Goal: Use online tool/utility: Use online tool/utility

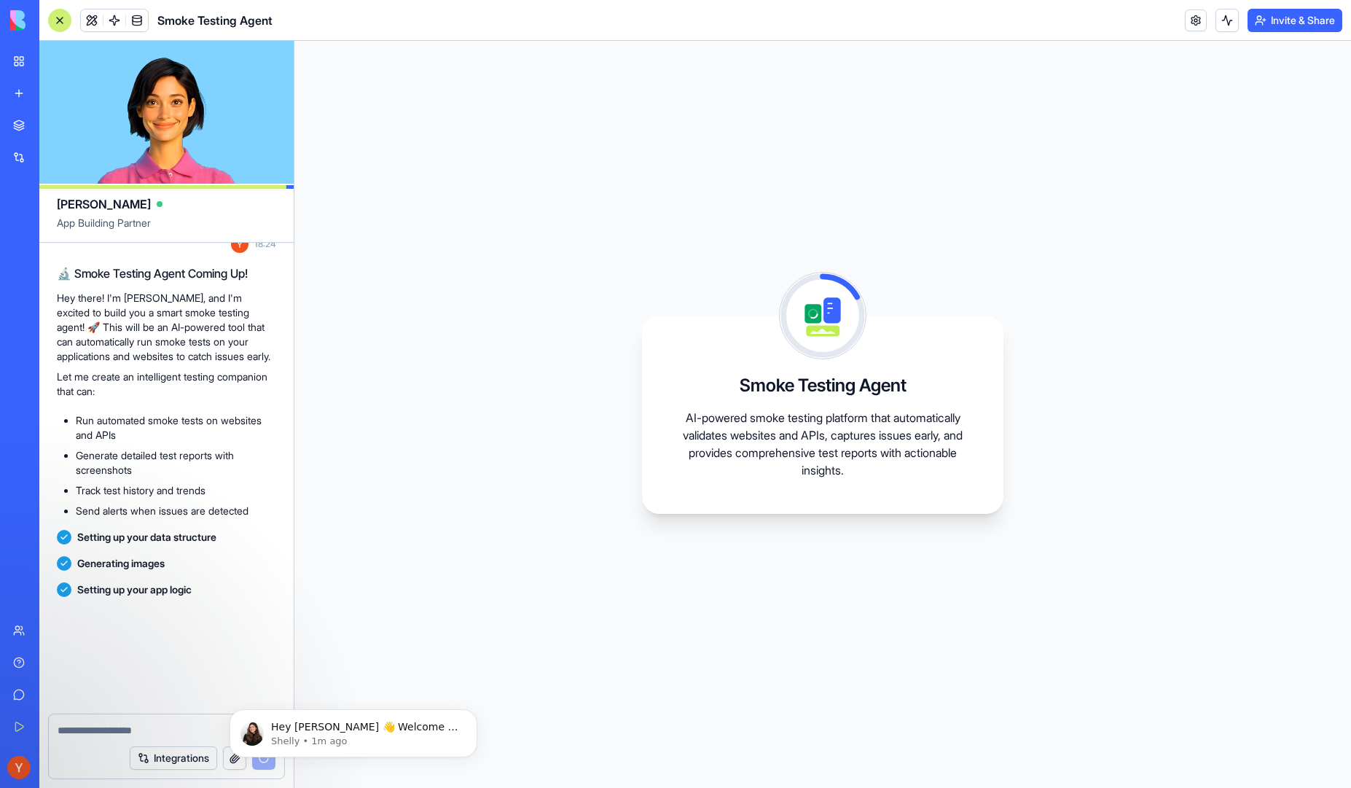
scroll to position [194, 0]
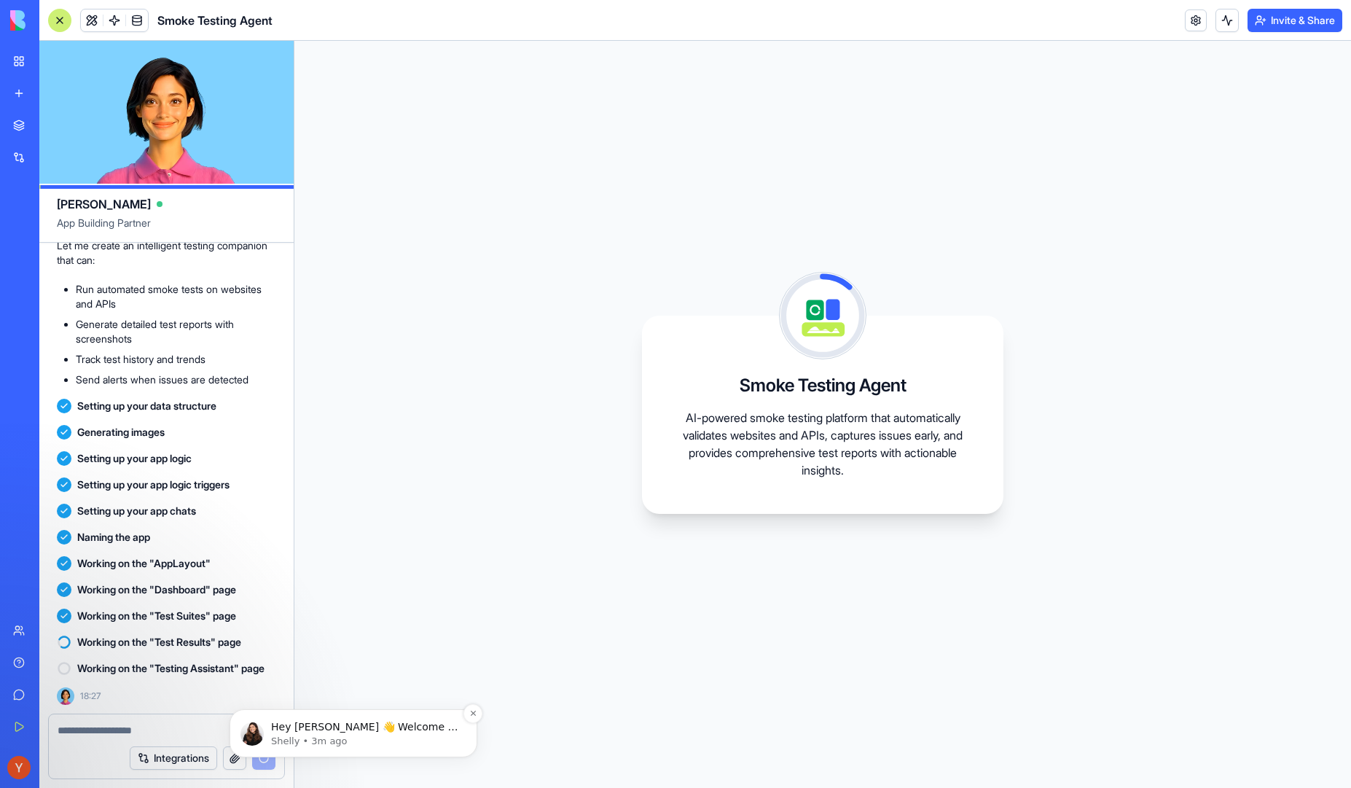
click at [370, 721] on p "Hey Yamuna 👋 Welcome to Blocks 🙌 I'm here if you have any questions!" at bounding box center [365, 727] width 188 height 15
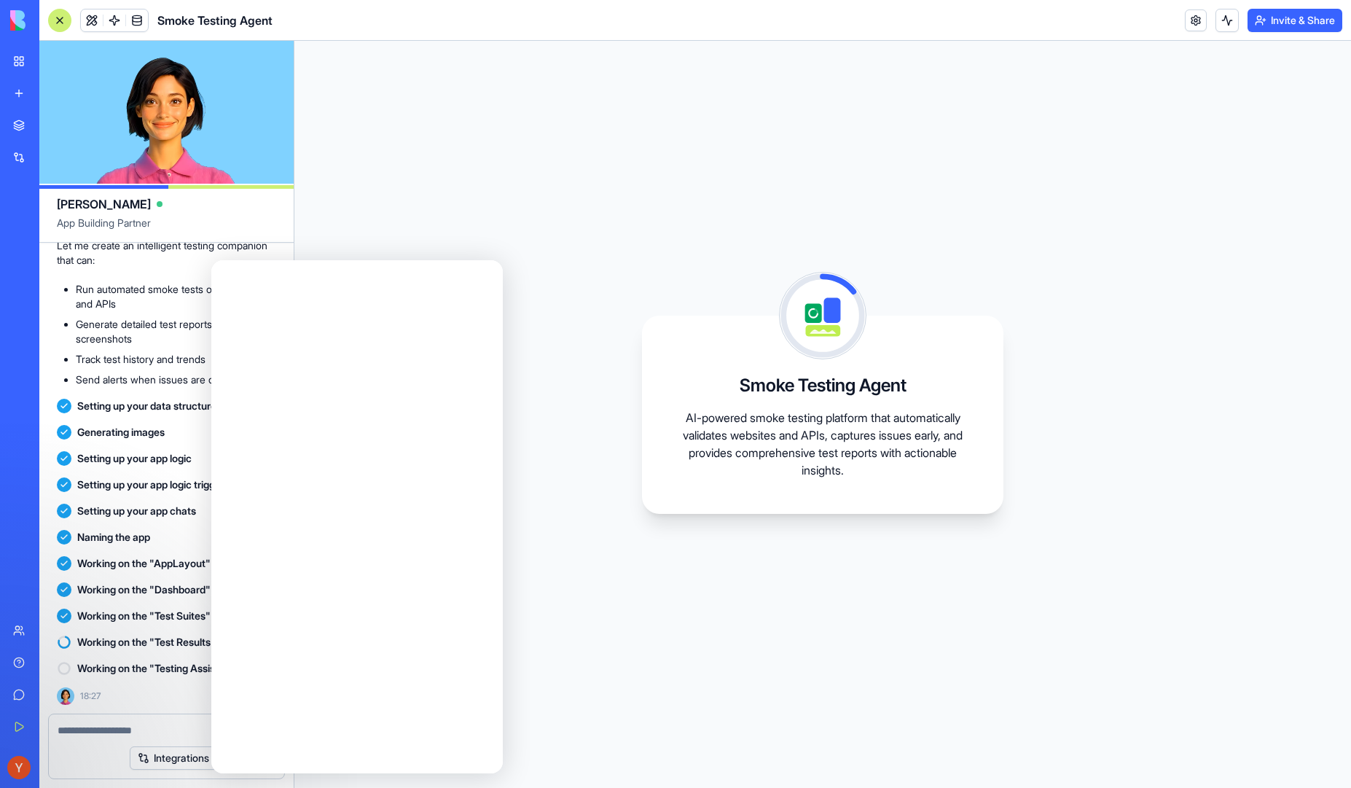
scroll to position [0, 0]
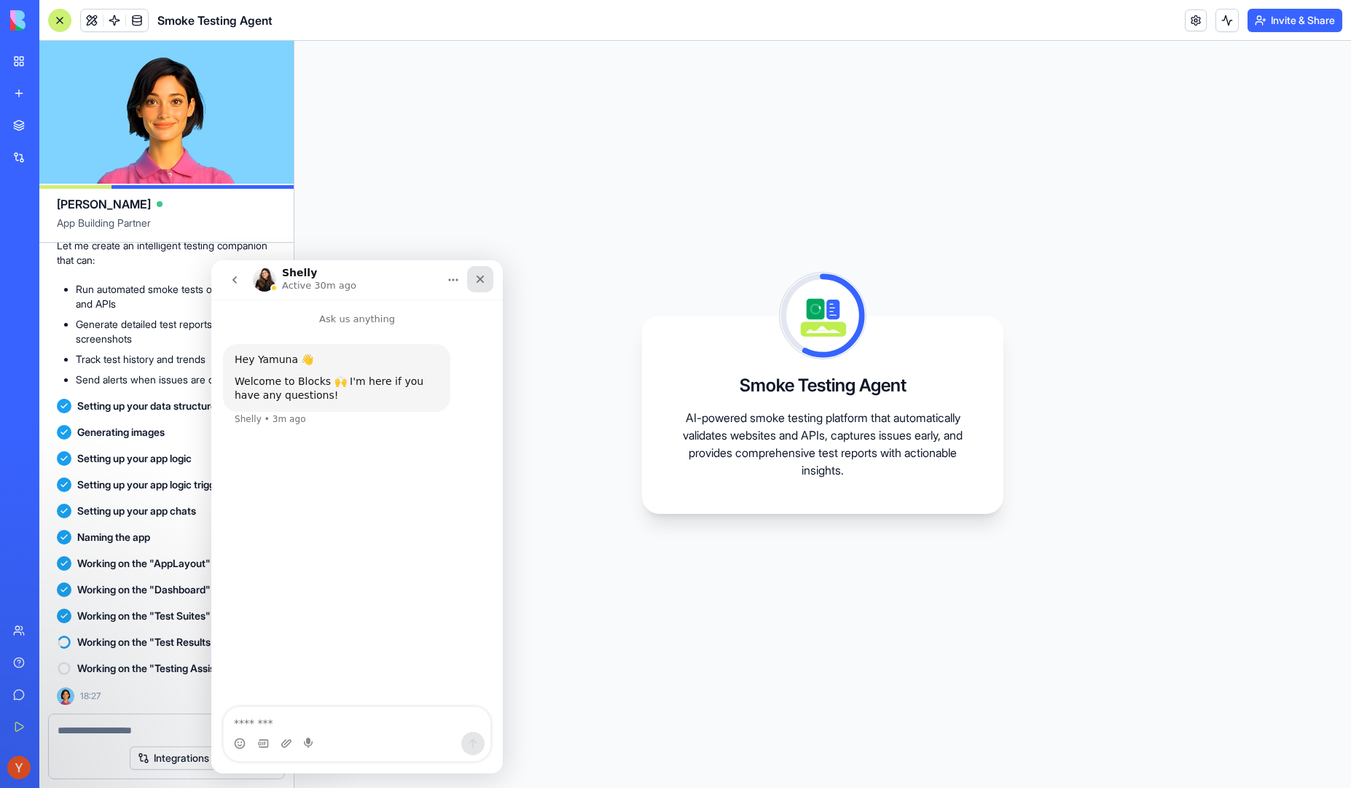
click at [481, 278] on icon "Close" at bounding box center [481, 279] width 8 height 8
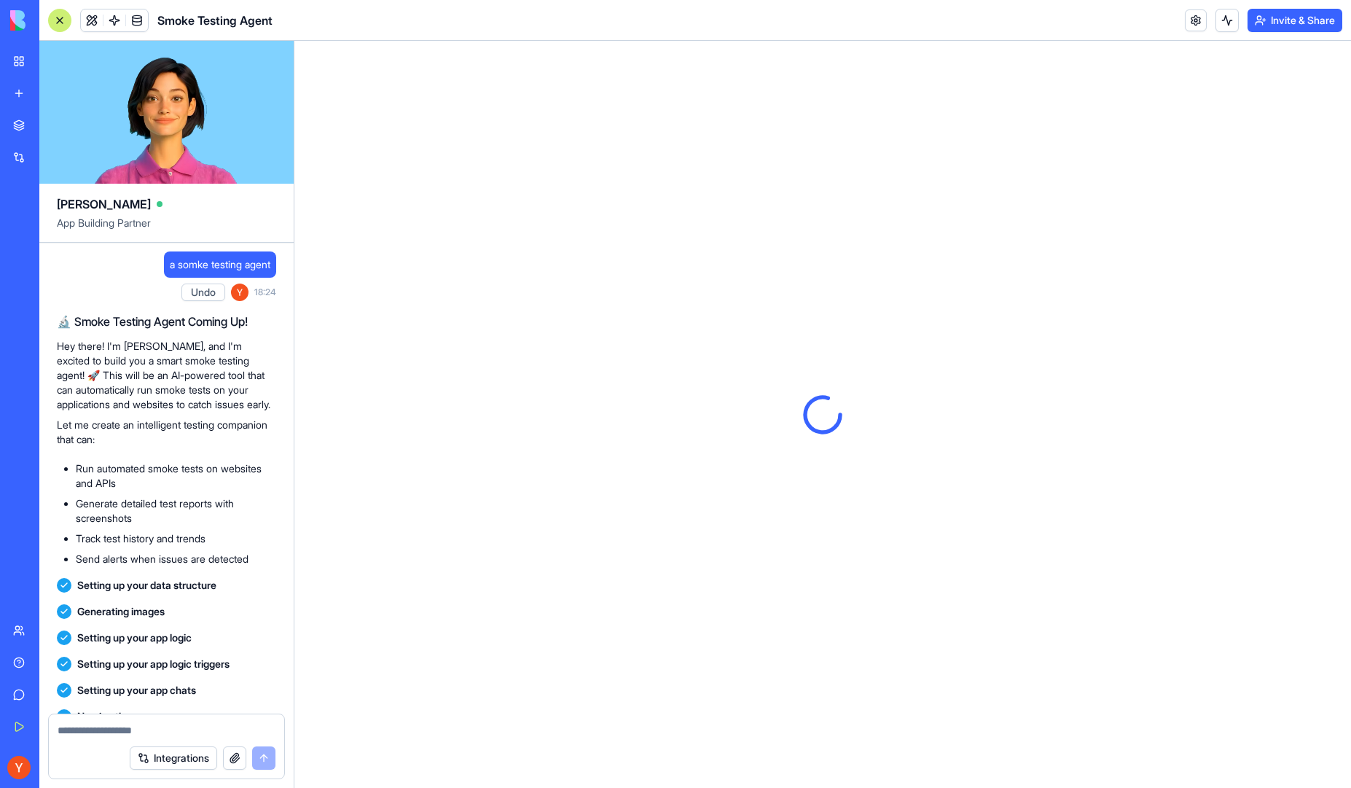
scroll to position [375, 0]
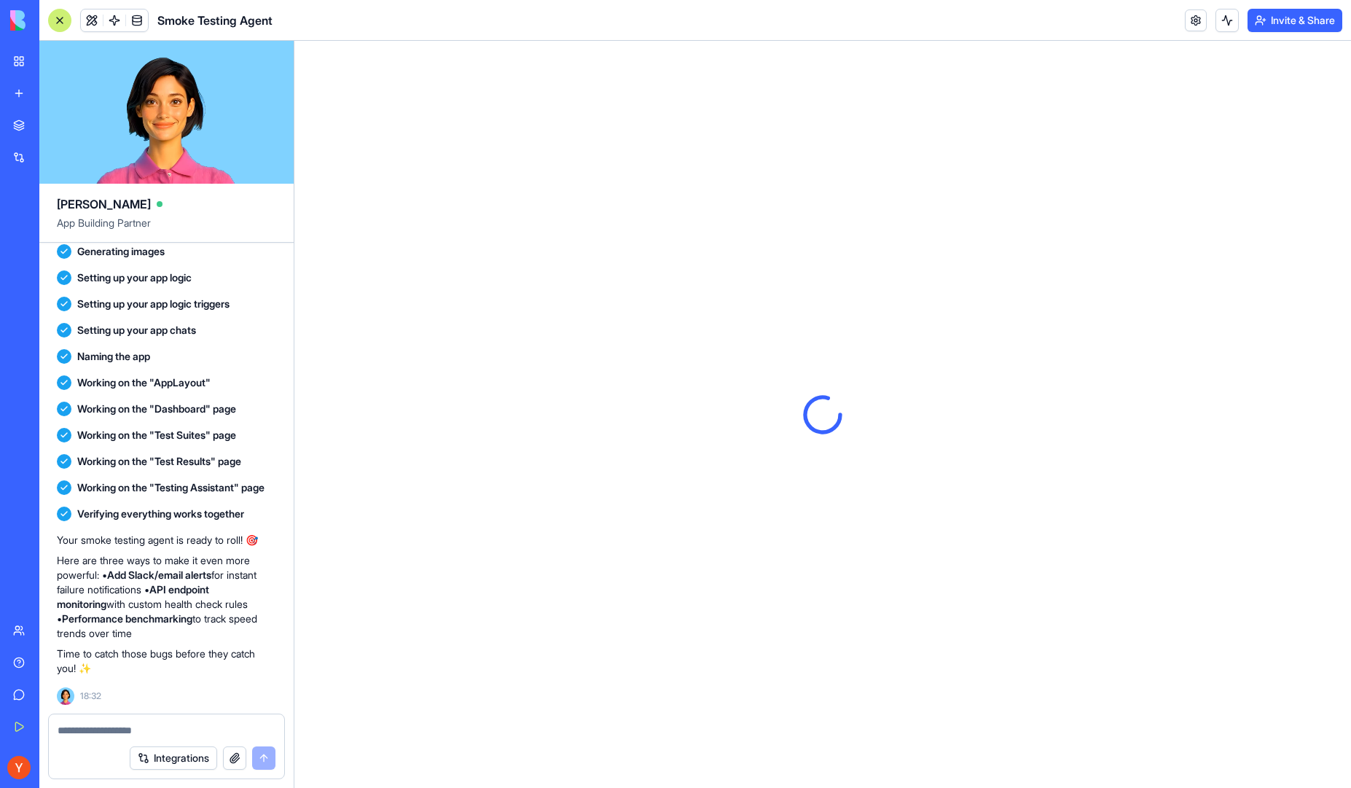
click at [17, 66] on link "My Workspace" at bounding box center [33, 61] width 58 height 29
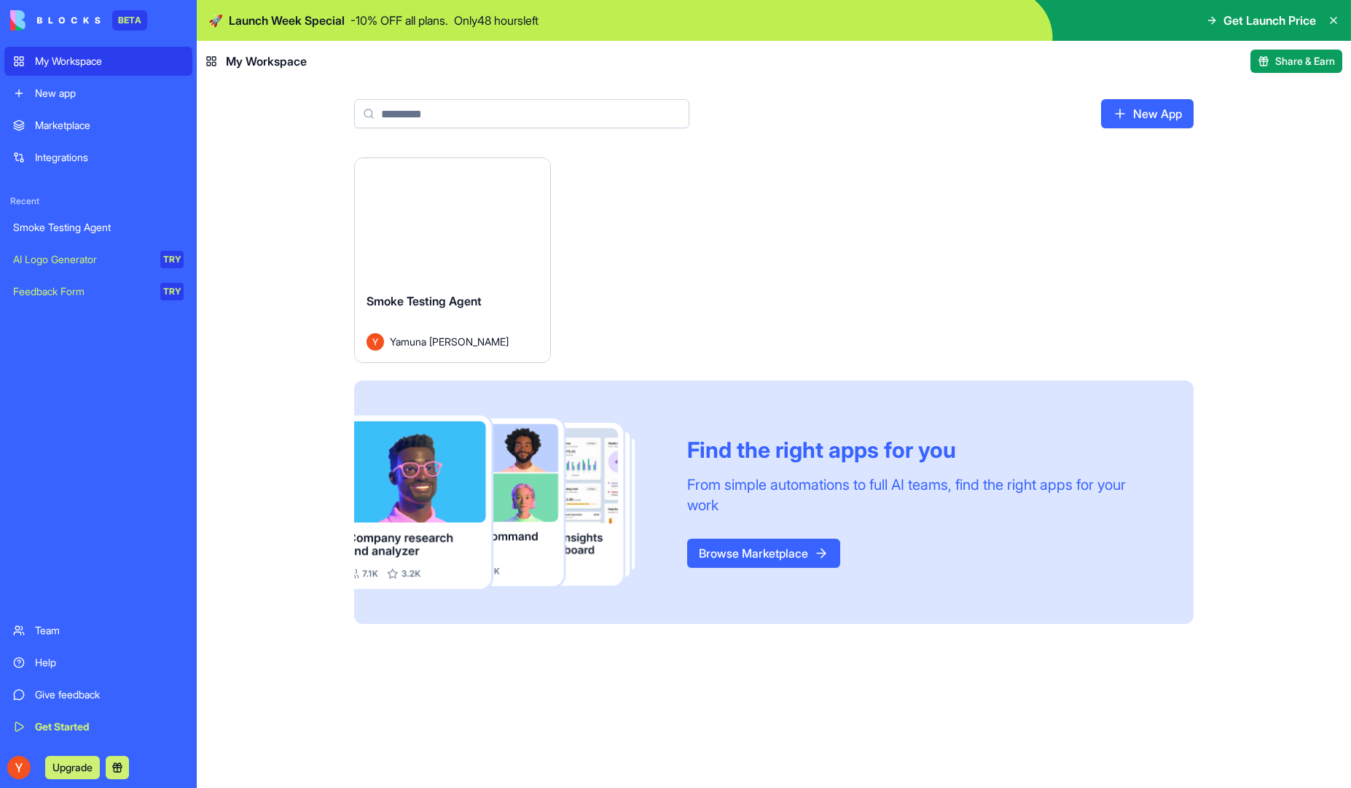
click at [434, 273] on div "Launch" at bounding box center [452, 219] width 195 height 122
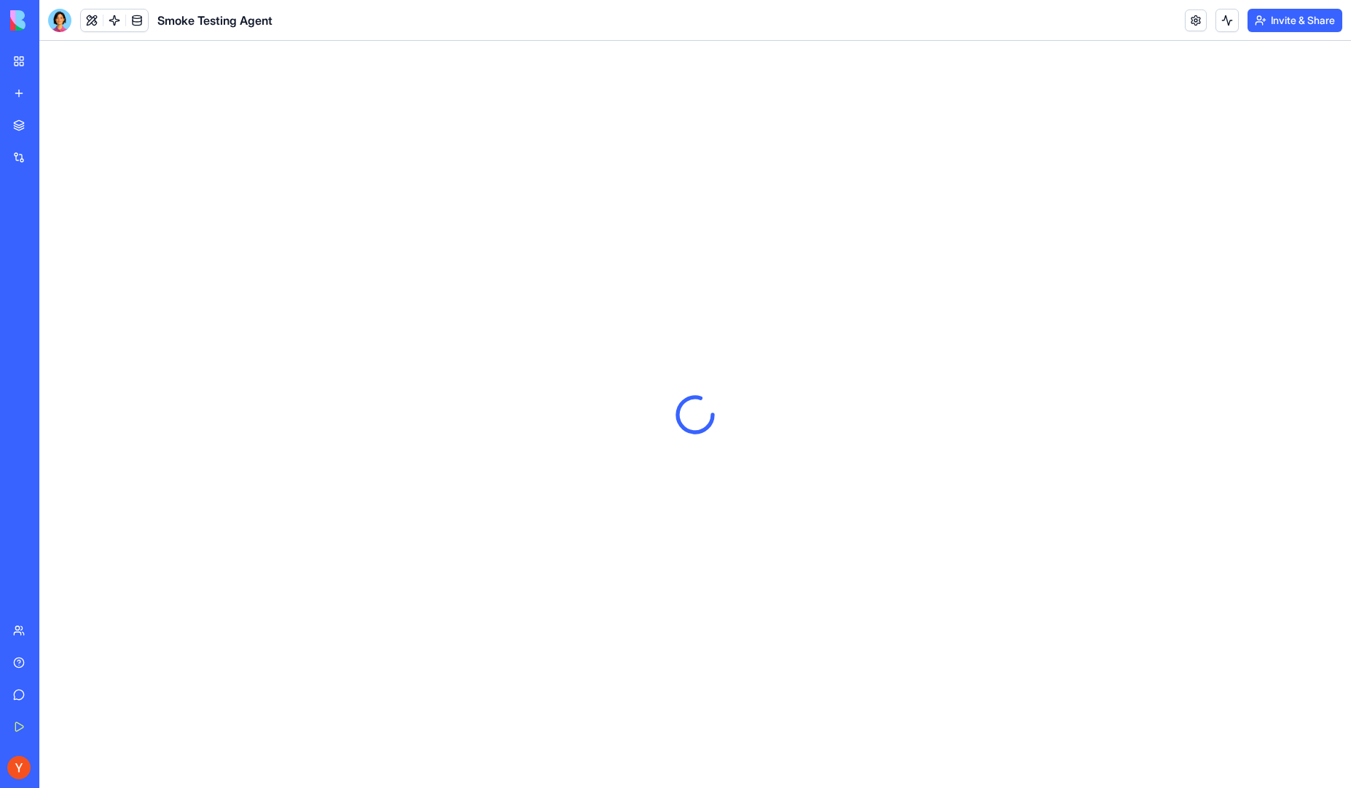
click at [12, 72] on link "My Workspace" at bounding box center [33, 61] width 58 height 29
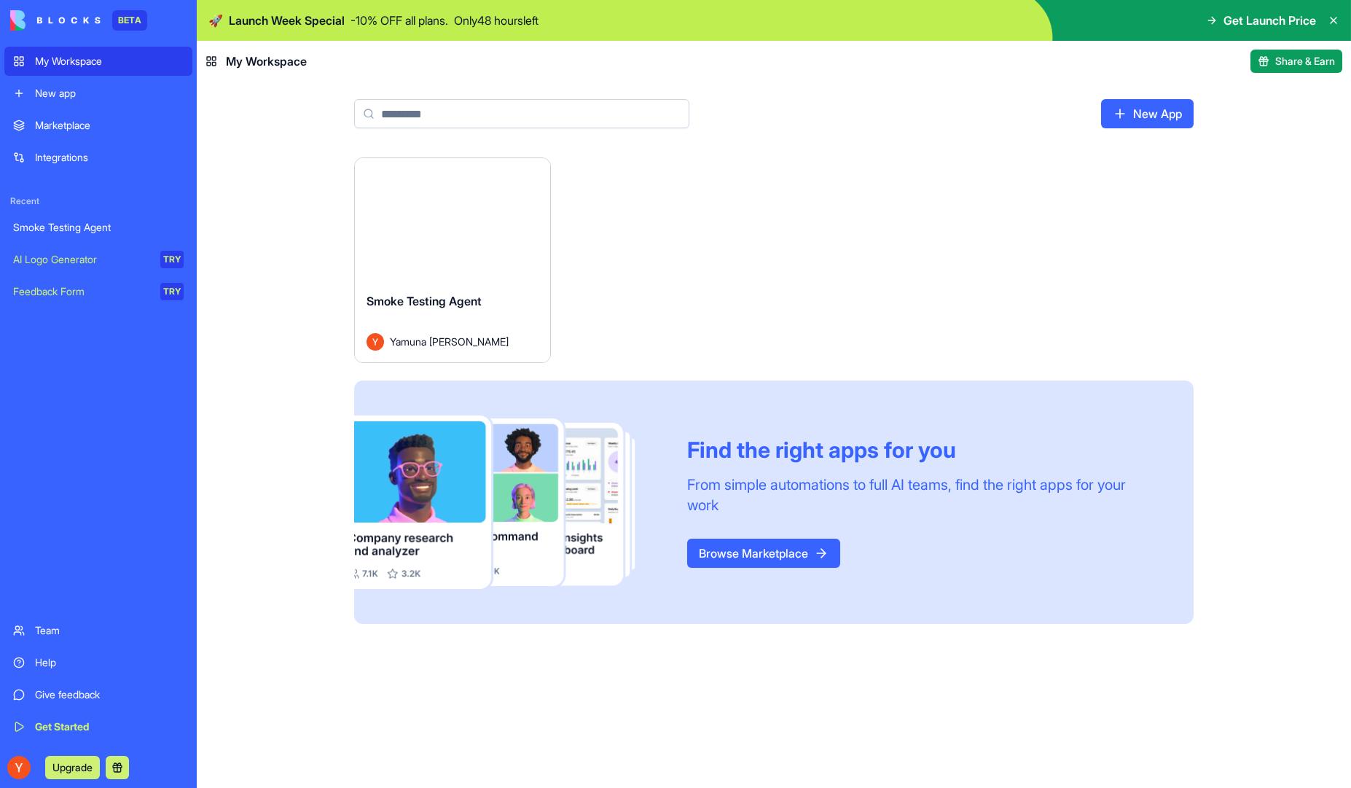
click at [442, 226] on button "Launch" at bounding box center [452, 219] width 109 height 29
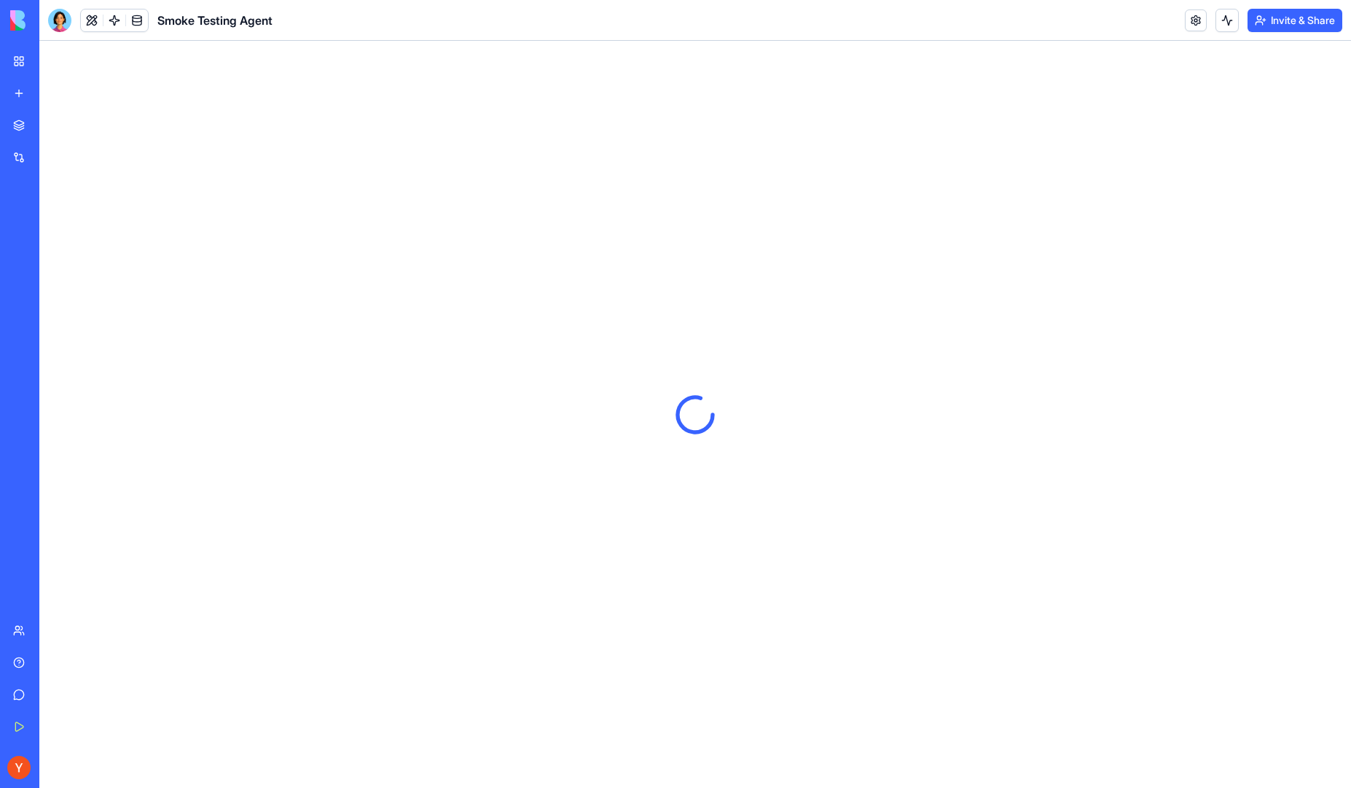
click at [29, 55] on link "My Workspace" at bounding box center [33, 61] width 58 height 29
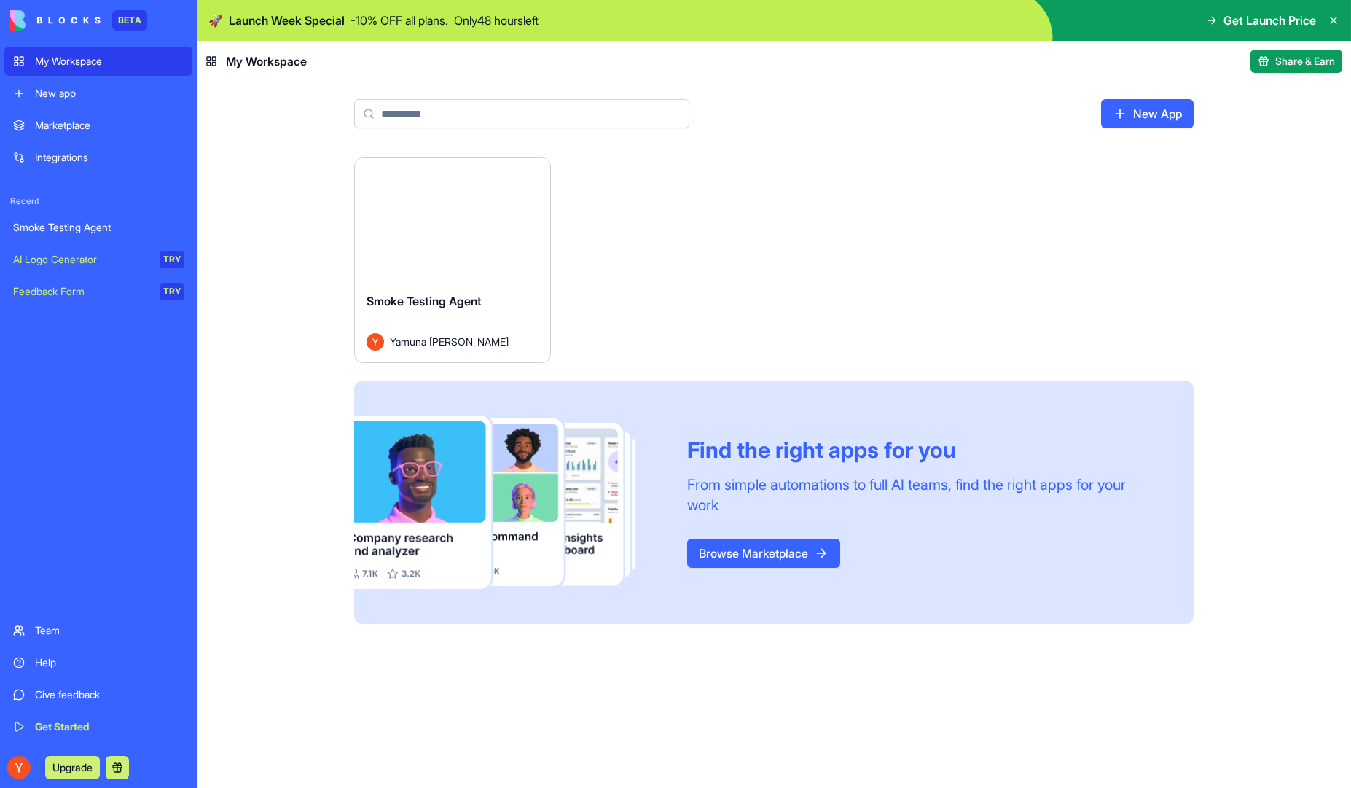
click at [466, 218] on button "Launch" at bounding box center [452, 219] width 109 height 29
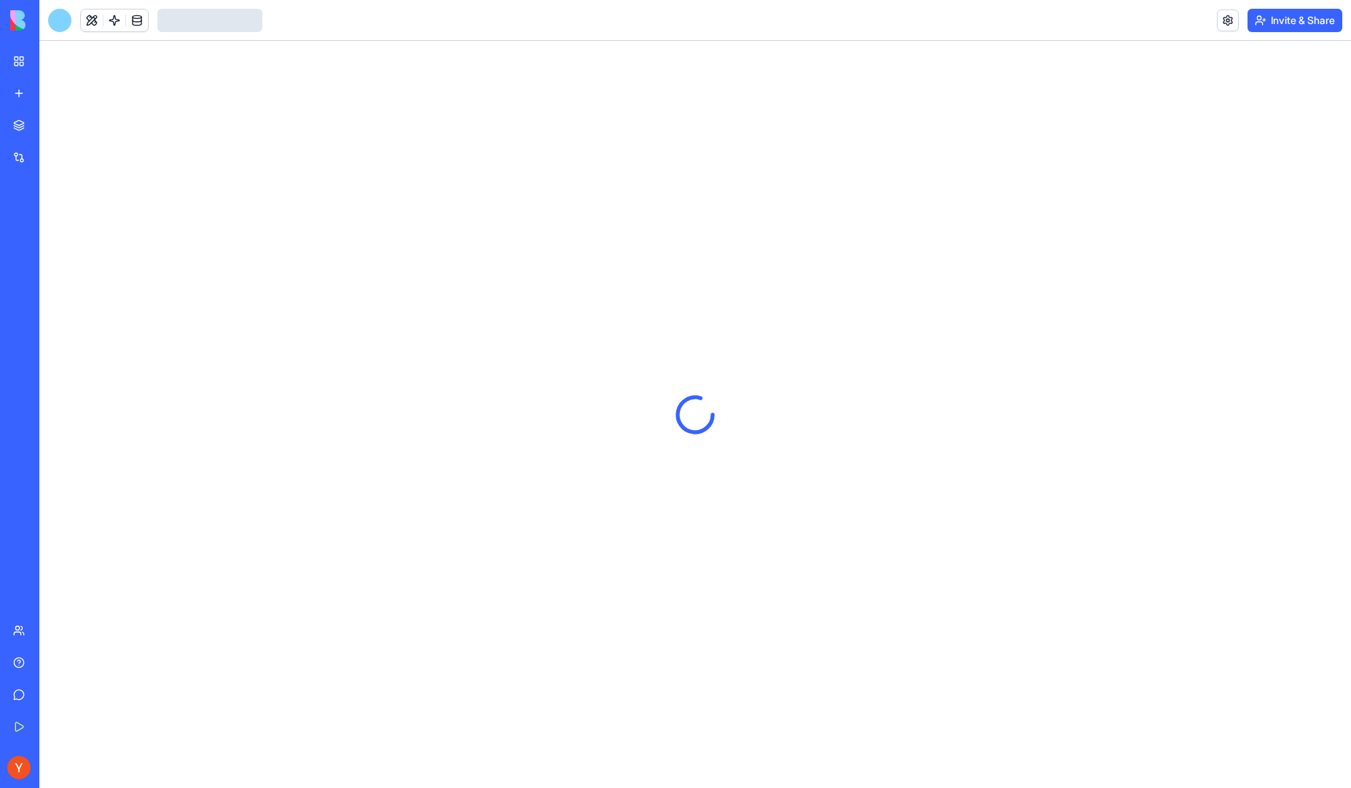
click at [687, 416] on icon at bounding box center [694, 414] width 55 height 55
click at [687, 416] on icon at bounding box center [695, 413] width 51 height 51
click at [687, 416] on icon at bounding box center [694, 414] width 65 height 65
click at [687, 416] on icon at bounding box center [695, 413] width 51 height 51
click at [687, 416] on icon at bounding box center [695, 414] width 59 height 59
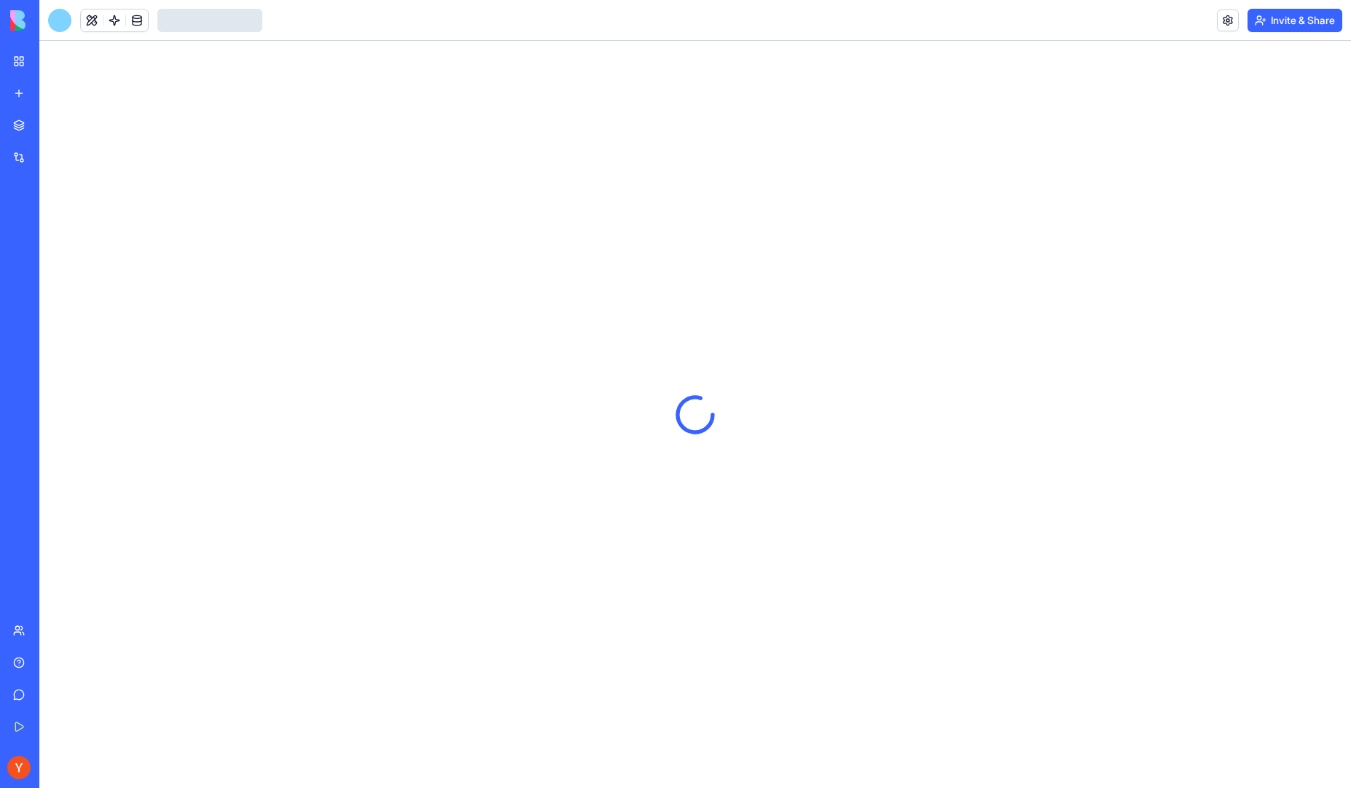
click at [687, 416] on icon at bounding box center [694, 414] width 55 height 55
click at [15, 68] on link "My Workspace" at bounding box center [33, 61] width 58 height 29
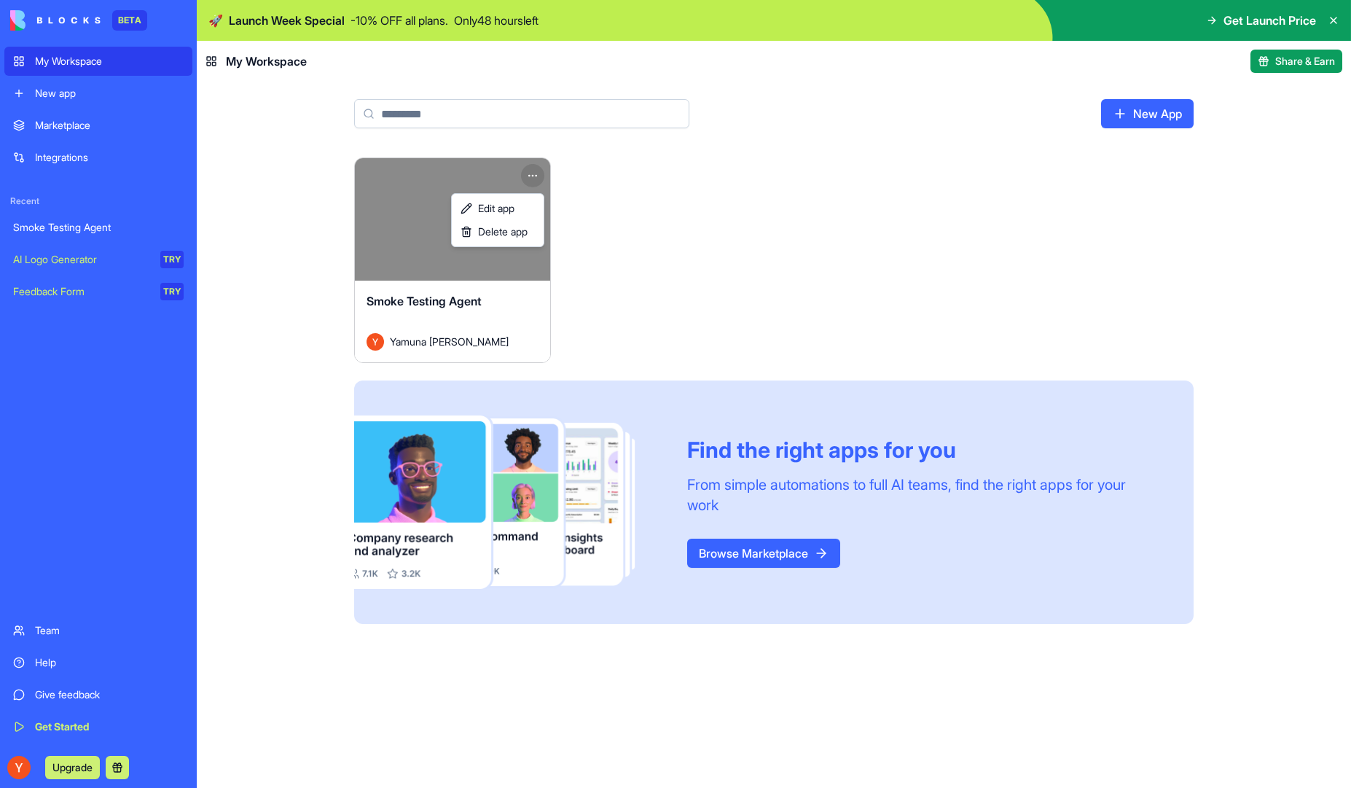
click at [533, 171] on html "BETA My Workspace New app Marketplace Integrations Recent Smoke Testing Agent A…" at bounding box center [675, 394] width 1351 height 788
click at [501, 212] on span "Edit app" at bounding box center [496, 208] width 36 height 15
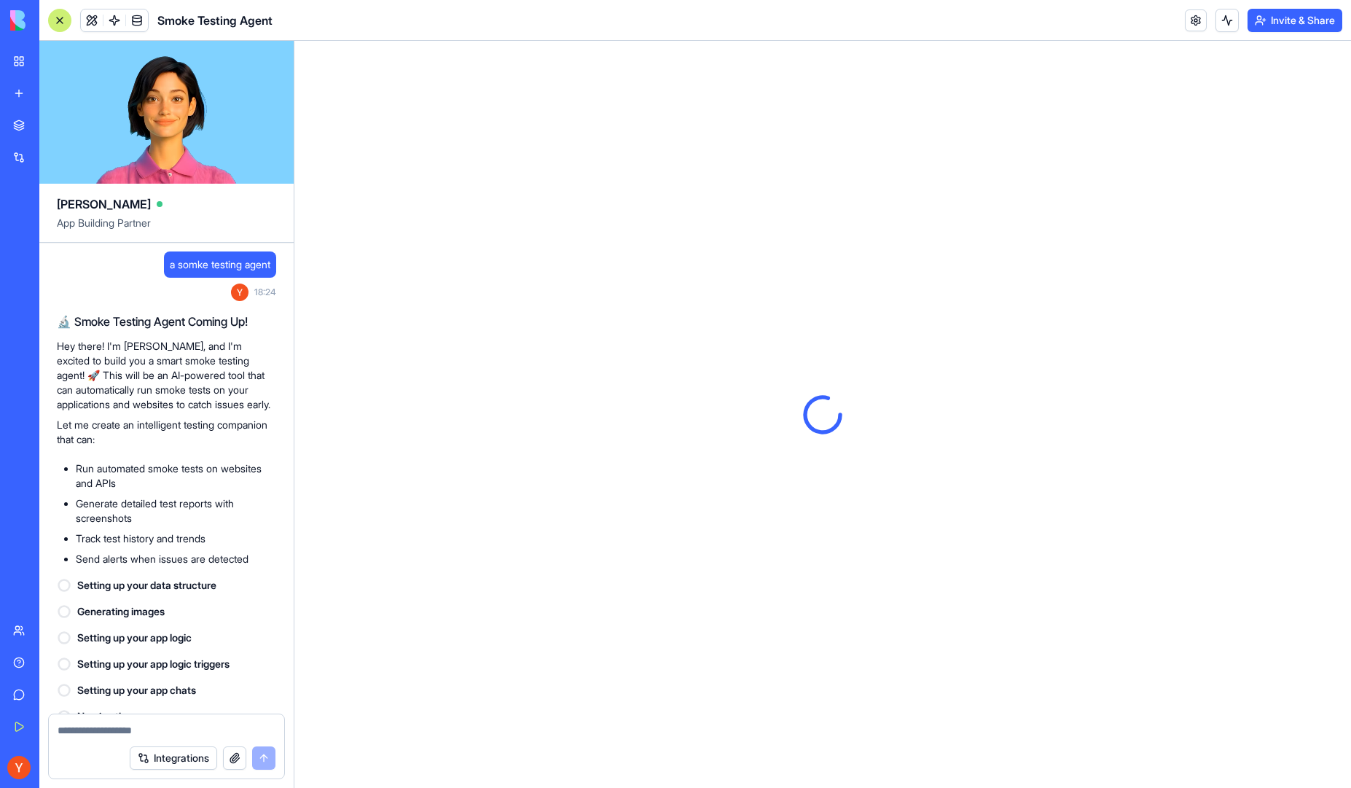
scroll to position [375, 0]
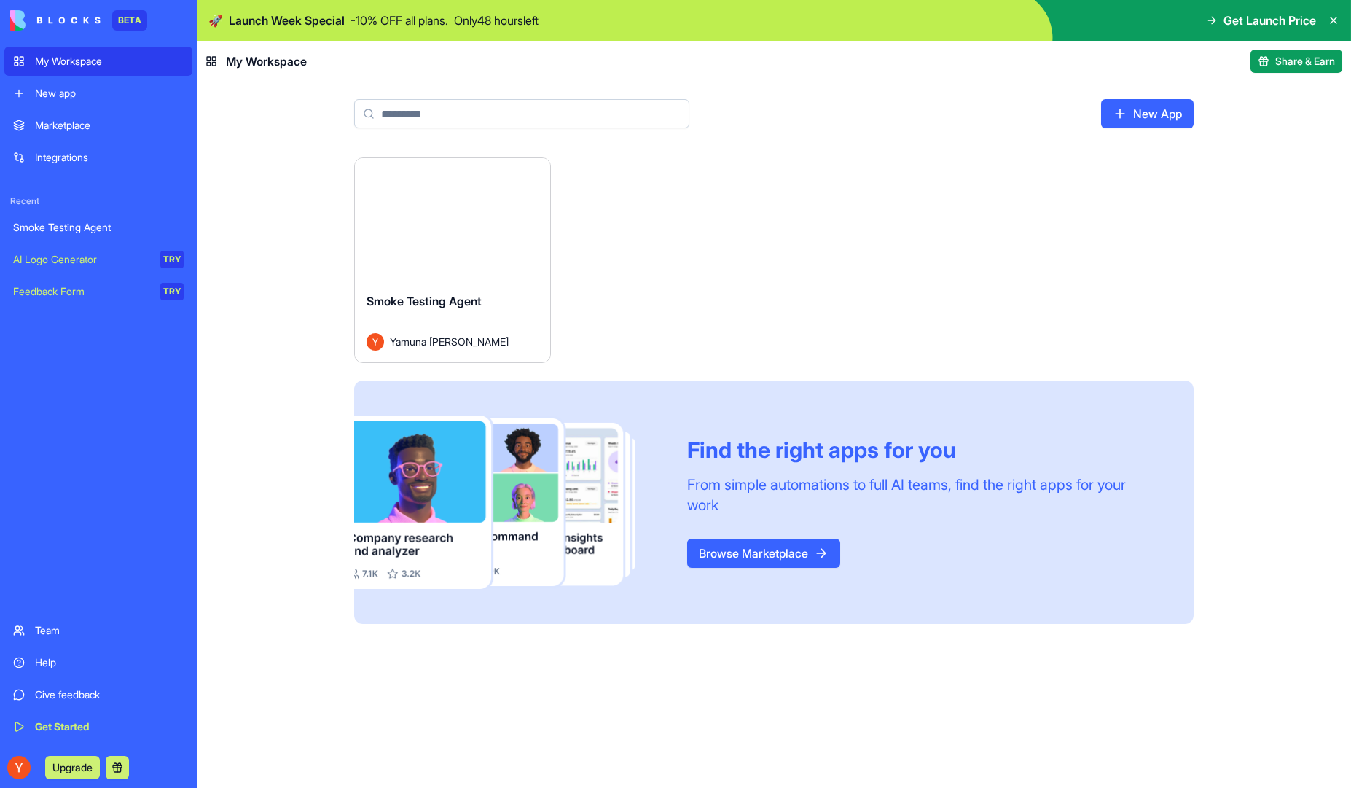
click at [103, 226] on div "Smoke Testing Agent" at bounding box center [98, 227] width 171 height 15
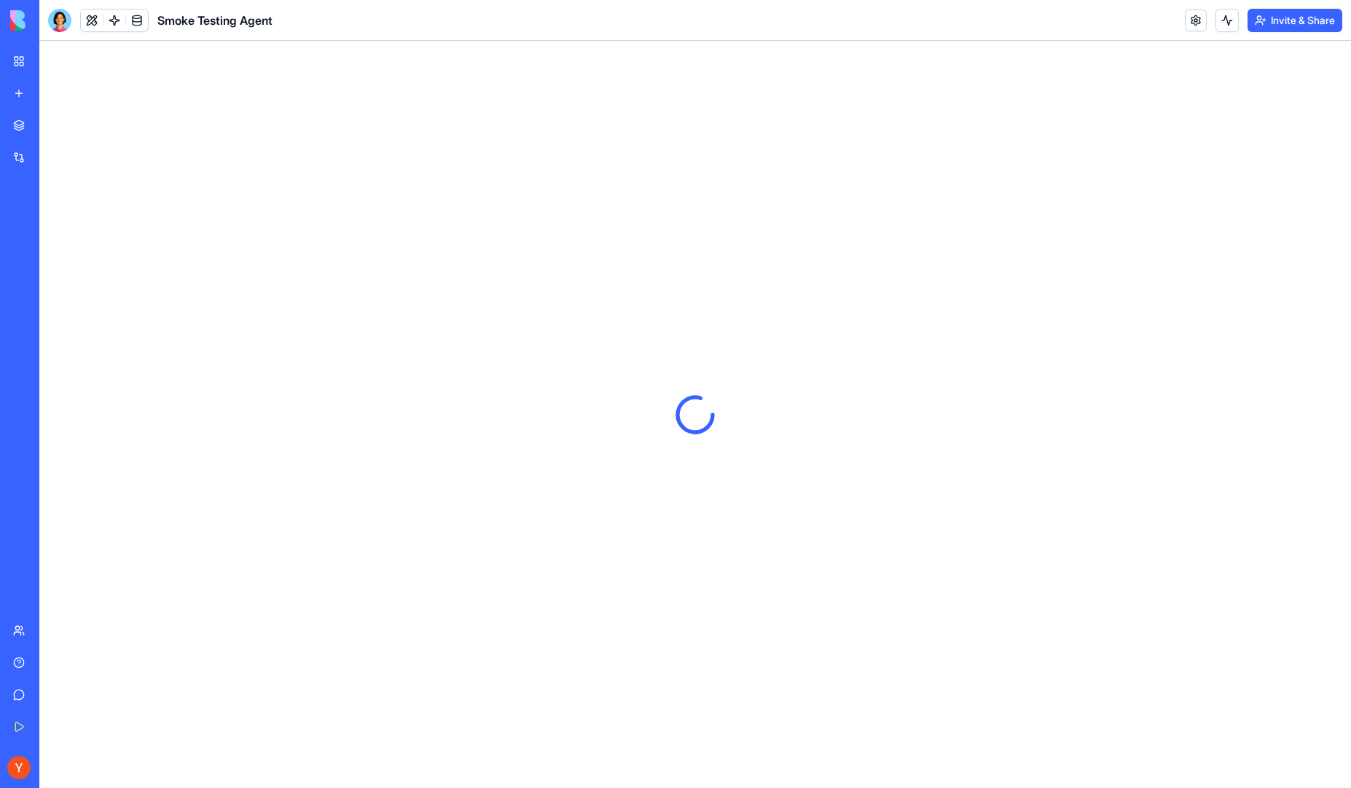
click at [20, 264] on div "AI Logo Generator" at bounding box center [16, 259] width 7 height 15
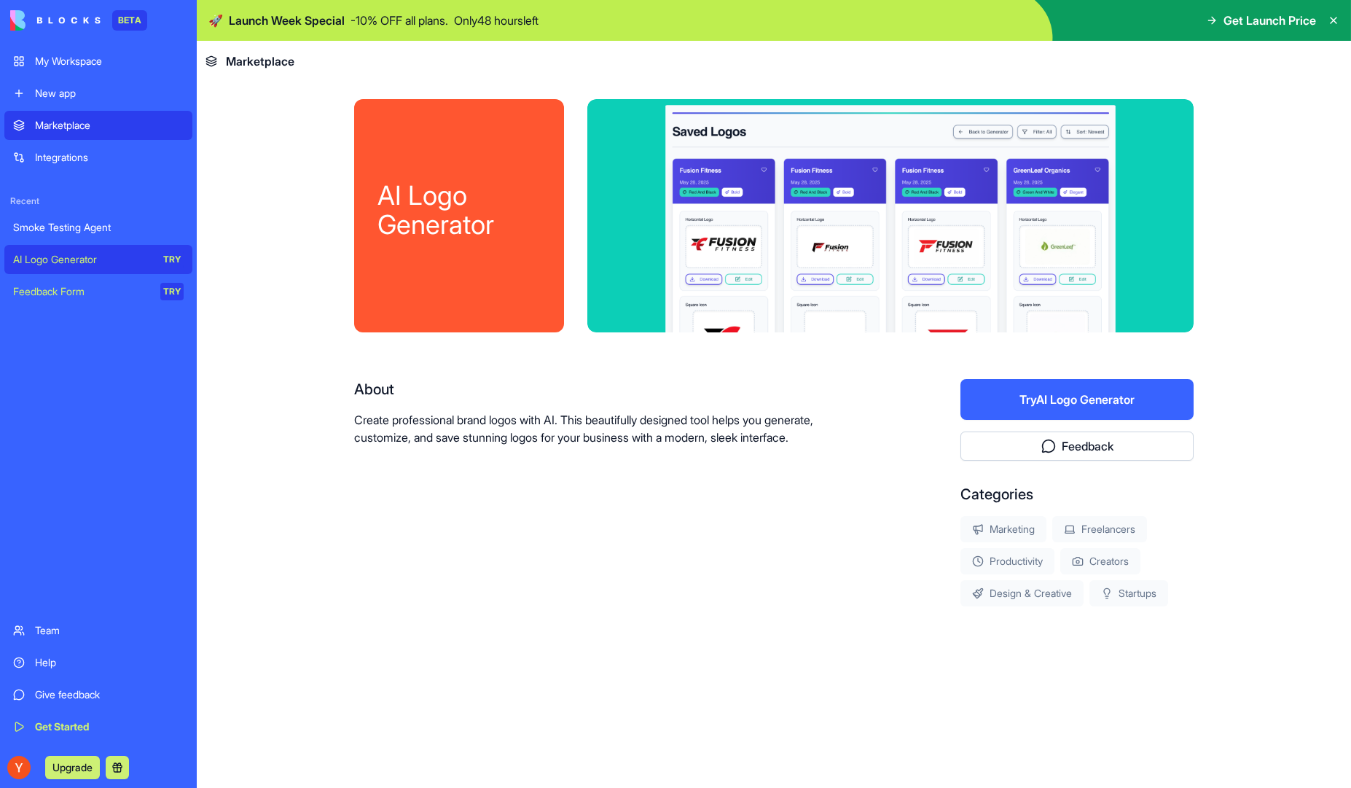
click at [1082, 399] on button "Try AI Logo Generator" at bounding box center [1076, 399] width 233 height 41
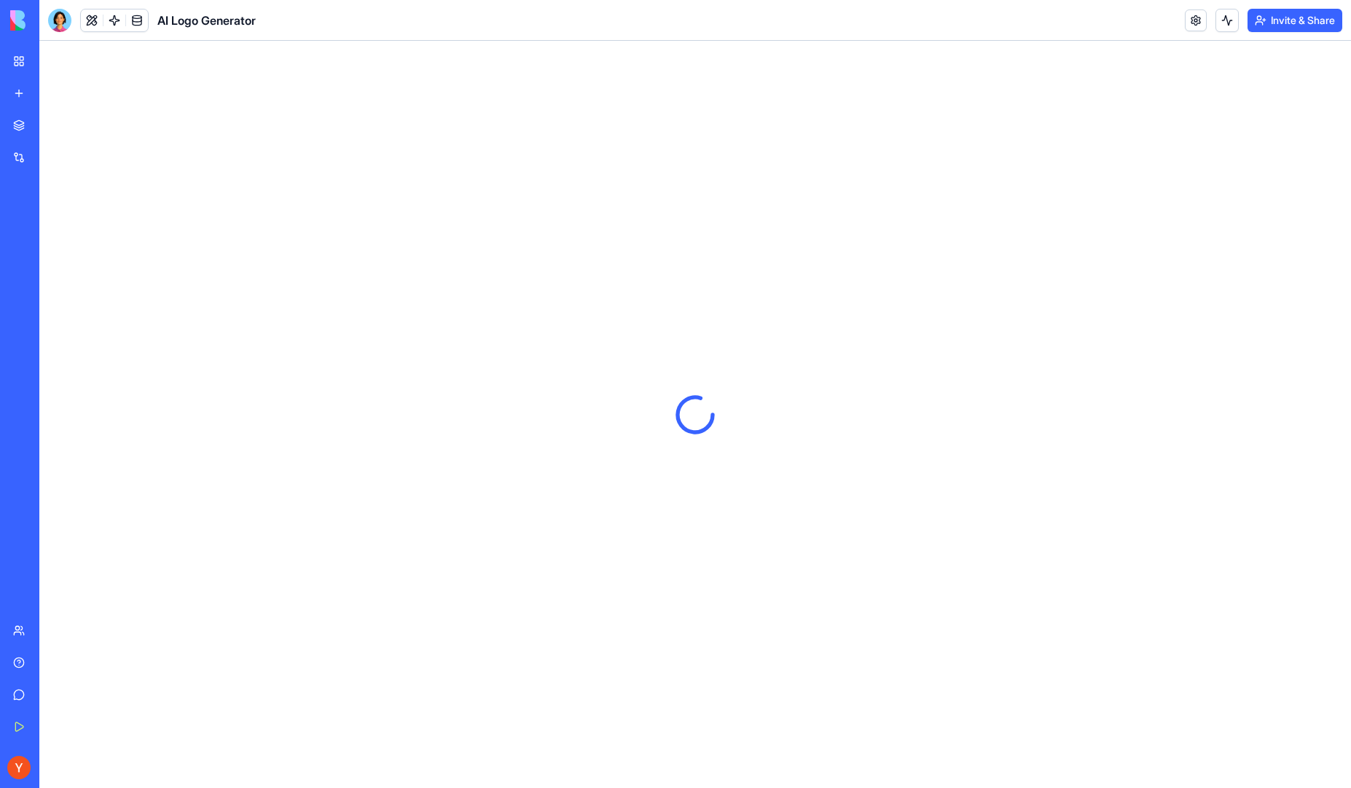
click at [23, 63] on link "My Workspace" at bounding box center [33, 61] width 58 height 29
click at [54, 225] on div "Smoke Testing Agent" at bounding box center [33, 227] width 41 height 15
